Goal: Task Accomplishment & Management: Manage account settings

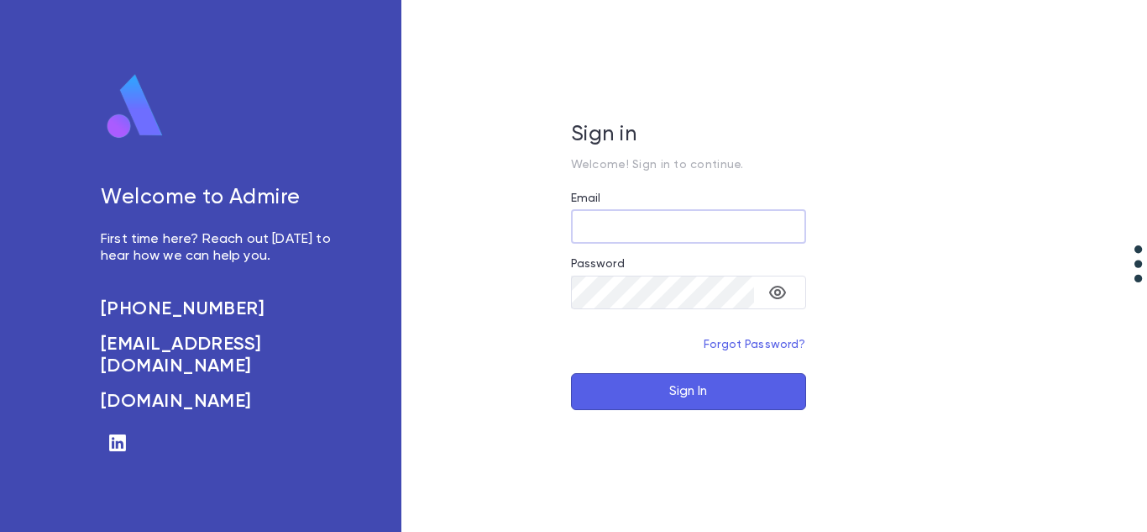
type input "**********"
click at [618, 390] on button "Sign In" at bounding box center [688, 391] width 235 height 37
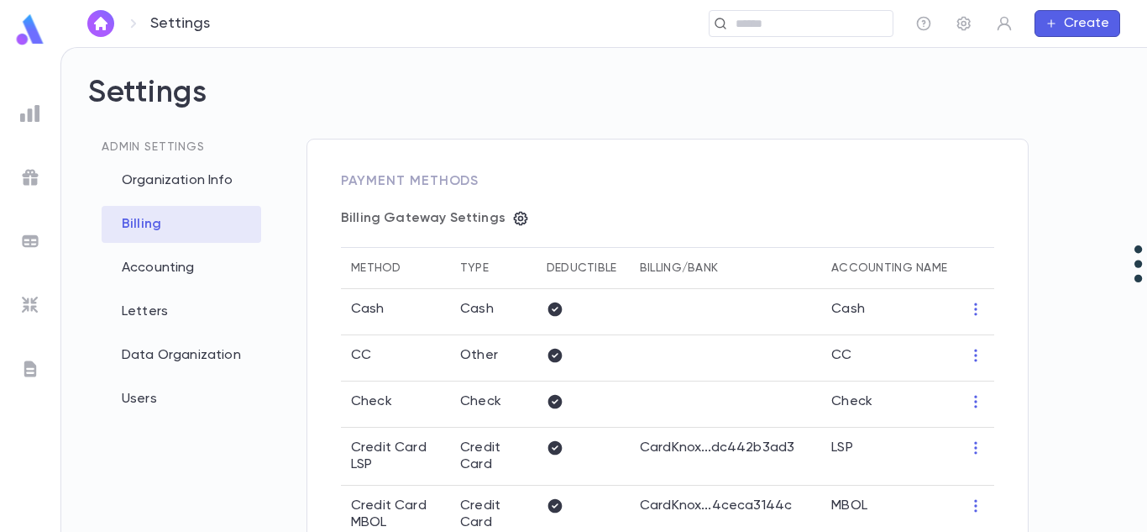
type input "**********"
